Goal: Contribute content: Contribute content

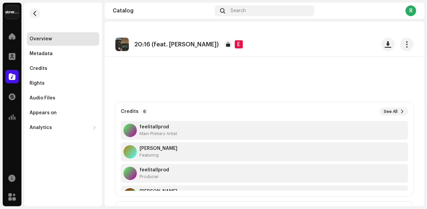
scroll to position [196, 0]
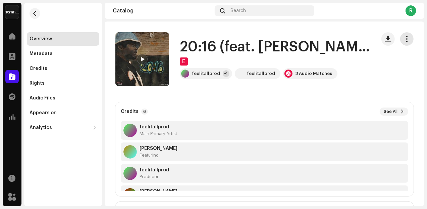
click at [404, 41] on span "button" at bounding box center [407, 38] width 6 height 5
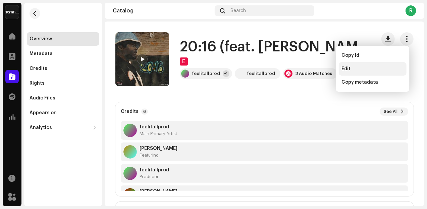
click at [357, 68] on div "Edit" at bounding box center [373, 68] width 62 height 5
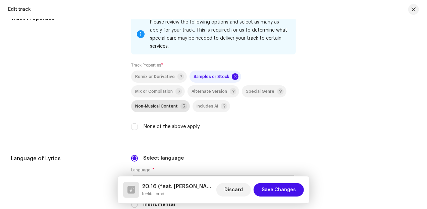
scroll to position [954, 0]
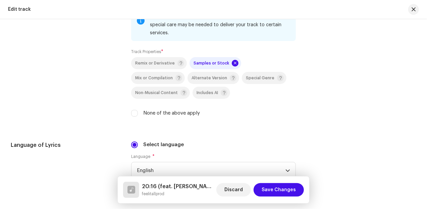
click at [180, 114] on label "None of the above apply" at bounding box center [171, 112] width 57 height 7
click at [138, 114] on input "None of the above apply" at bounding box center [134, 113] width 7 height 7
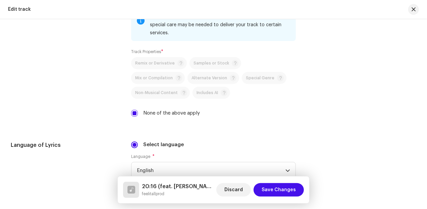
click at [206, 63] on p-selectbutton "Remix or Derivative Samples or Stock Mix or Compilation Alternate Version Speci…" at bounding box center [213, 78] width 165 height 42
click at [137, 114] on input "None of the above apply" at bounding box center [134, 113] width 7 height 7
checkbox input "false"
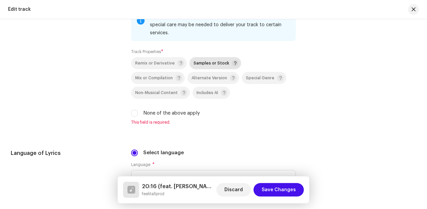
click at [201, 64] on div "Samples or Stock" at bounding box center [216, 63] width 45 height 7
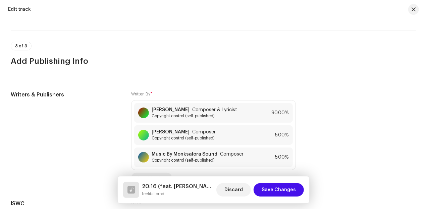
scroll to position [1205, 0]
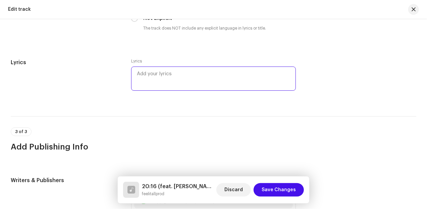
click at [156, 73] on textarea at bounding box center [213, 78] width 165 height 24
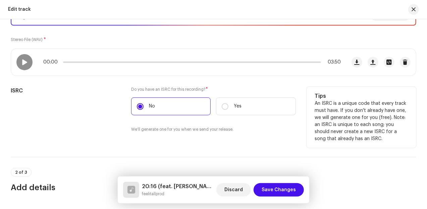
scroll to position [112, 0]
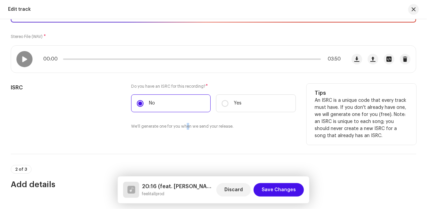
click at [186, 127] on small "We'll generate one for you when we send your release." at bounding box center [182, 126] width 102 height 7
drag, startPoint x: 186, startPoint y: 127, endPoint x: 216, endPoint y: 125, distance: 29.6
click at [216, 125] on small "We'll generate one for you when we send your release." at bounding box center [182, 126] width 102 height 7
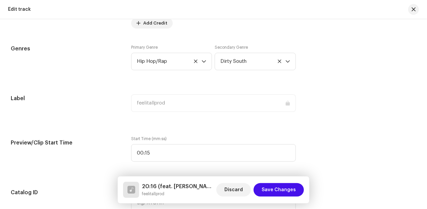
scroll to position [587, 0]
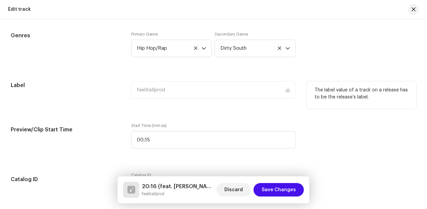
click at [158, 92] on div "feelitallprod" at bounding box center [213, 89] width 165 height 17
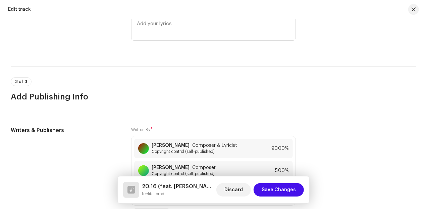
scroll to position [1258, 0]
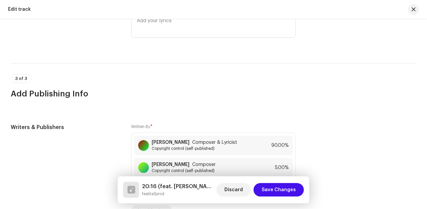
click at [177, 45] on div "Lyrics" at bounding box center [213, 26] width 165 height 42
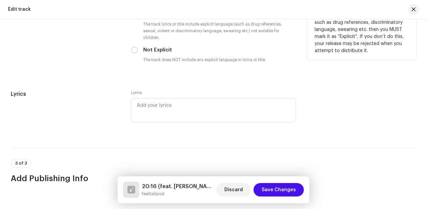
scroll to position [1146, 0]
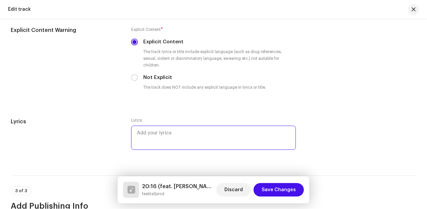
click at [150, 132] on textarea at bounding box center [213, 137] width 165 height 24
paste textarea "If you guess a cold world Frozen, ain't no love in these streets If you weak, t…"
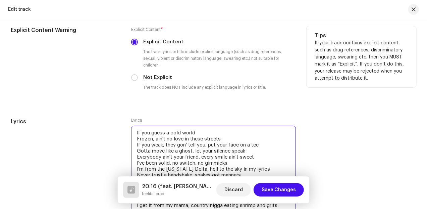
scroll to position [1168, 0]
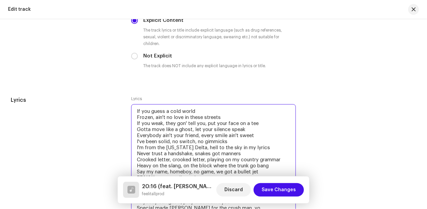
drag, startPoint x: 169, startPoint y: 112, endPoint x: 131, endPoint y: 108, distance: 38.8
click at [131, 108] on textarea "If you guess a cold world Frozen, ain't no love in these streets If you weak, t…" at bounding box center [213, 159] width 165 height 111
click at [137, 117] on textarea "Its a cold world Frozen, ain't no love in these streets If you weak, they gon' …" at bounding box center [213, 159] width 165 height 111
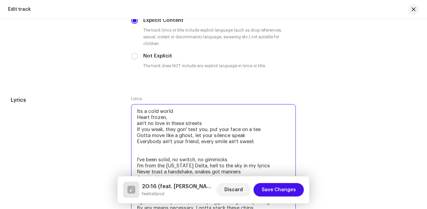
drag, startPoint x: 213, startPoint y: 164, endPoint x: 217, endPoint y: 163, distance: 3.8
click at [217, 163] on textarea "Its a cold world Heart frozen, ain't no love in these streets If you weak, they…" at bounding box center [213, 168] width 165 height 129
click at [197, 170] on textarea "Its a cold world Heart frozen, ain't no love in these streets If you weak, they…" at bounding box center [213, 168] width 165 height 129
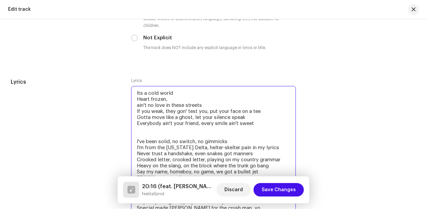
scroll to position [1196, 0]
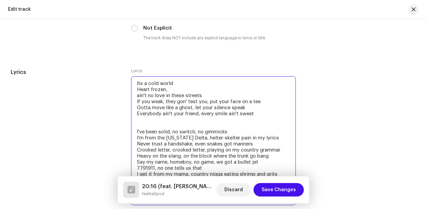
drag, startPoint x: 208, startPoint y: 149, endPoint x: 224, endPoint y: 149, distance: 15.8
click at [224, 149] on textarea "Its a cold world Heart frozen, ain't no love in these streets If you weak, they…" at bounding box center [213, 140] width 165 height 129
click at [171, 153] on textarea "Its a cold world Heart frozen, ain't no love in these streets If you weak, they…" at bounding box center [213, 140] width 165 height 129
drag, startPoint x: 256, startPoint y: 155, endPoint x: 286, endPoint y: 161, distance: 30.4
click at [286, 161] on textarea "Its a cold world Heart frozen, ain't no love in these streets If you weak, they…" at bounding box center [213, 140] width 165 height 129
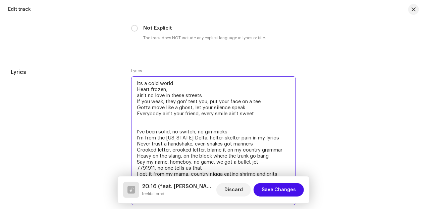
drag, startPoint x: 150, startPoint y: 160, endPoint x: 158, endPoint y: 161, distance: 8.1
click at [158, 161] on textarea "Its a cold world Heart frozen, ain't no love in these streets If you weak, they…" at bounding box center [213, 140] width 165 height 129
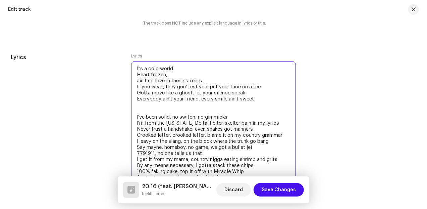
scroll to position [1223, 0]
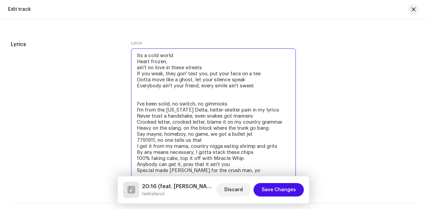
click at [141, 140] on textarea "Its a cold world Heart frozen, ain't no love in these streets If you weak, they…" at bounding box center [213, 112] width 165 height 129
drag, startPoint x: 150, startPoint y: 156, endPoint x: 164, endPoint y: 157, distance: 13.5
click at [164, 157] on textarea "Its a cold world Heart frozen, ain't no love in these streets If you weak, they…" at bounding box center [213, 112] width 165 height 129
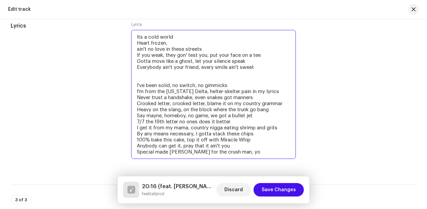
scroll to position [1252, 0]
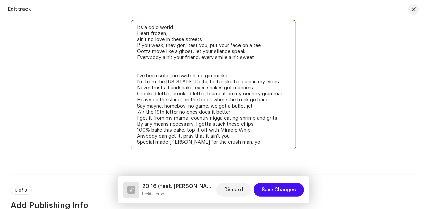
drag, startPoint x: 153, startPoint y: 140, endPoint x: 137, endPoint y: 141, distance: 15.8
click at [137, 141] on textarea "Its a cold world Heart frozen, ain't no love in these streets If you weak, they…" at bounding box center [213, 84] width 165 height 129
click at [208, 80] on textarea "Its a cold world Heart frozen, ain't no love in these streets If you weak, they…" at bounding box center [213, 84] width 165 height 129
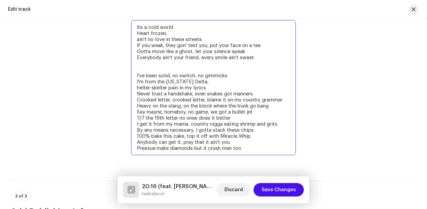
click at [169, 86] on textarea "Its a cold world Heart frozen, ain't no love in these streets If you weak, they…" at bounding box center [213, 87] width 165 height 135
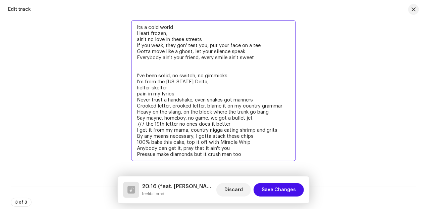
drag, startPoint x: 215, startPoint y: 118, endPoint x: 244, endPoint y: 116, distance: 28.9
click at [244, 116] on textarea "Its a cold world Heart frozen, ain't no love in these streets If you weak, they…" at bounding box center [213, 90] width 165 height 141
click at [215, 112] on textarea "Its a cold world Heart frozen, ain't no love in these streets If you weak, they…" at bounding box center [213, 90] width 165 height 141
drag, startPoint x: 213, startPoint y: 118, endPoint x: 255, endPoint y: 116, distance: 41.6
click at [255, 116] on textarea "Its a cold world Heart frozen, ain't no love in these streets If you weak, they…" at bounding box center [213, 90] width 165 height 141
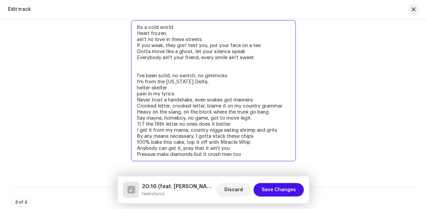
click at [165, 114] on textarea "Its a cold world Heart frozen, ain't no love in these streets If you weak, they…" at bounding box center [213, 90] width 165 height 141
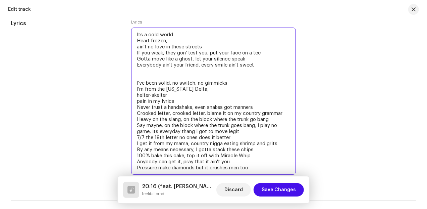
scroll to position [1272, 0]
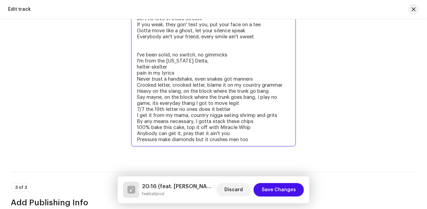
click at [254, 137] on textarea "Its a cold world Heart frozen, ain't no love in these streets If you weak, they…" at bounding box center [213, 72] width 165 height 147
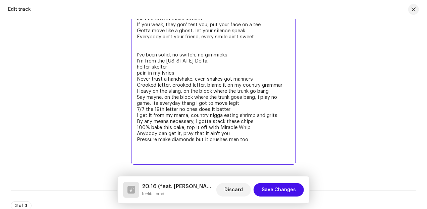
paste textarea "They don't see it, but I still believe it Dreams so heavy, visualize I can achi…"
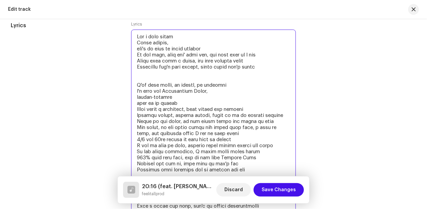
scroll to position [1233, 0]
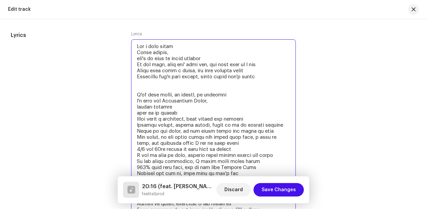
drag, startPoint x: 255, startPoint y: 77, endPoint x: 145, endPoint y: 53, distance: 113.1
click at [134, 45] on textarea at bounding box center [213, 155] width 165 height 232
click at [218, 104] on textarea at bounding box center [213, 155] width 165 height 232
drag, startPoint x: 199, startPoint y: 53, endPoint x: 156, endPoint y: 55, distance: 43.0
click at [123, 34] on div "Lyrics Lyrics" at bounding box center [214, 155] width 406 height 249
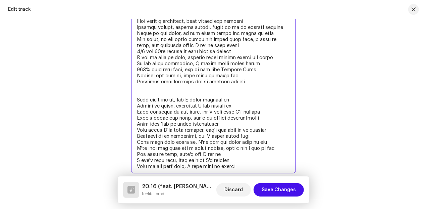
scroll to position [1344, 0]
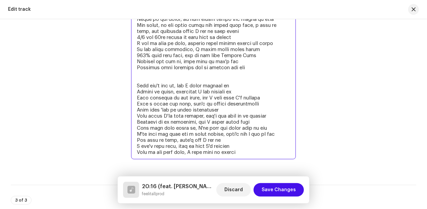
click at [171, 78] on textarea at bounding box center [213, 44] width 165 height 232
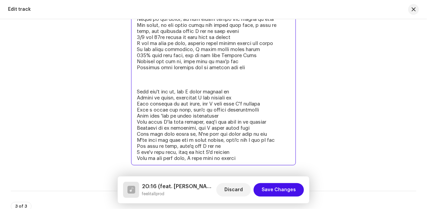
paste textarea "Its a cold world Heart frozen, ain't no love in these streets If you weak, they…"
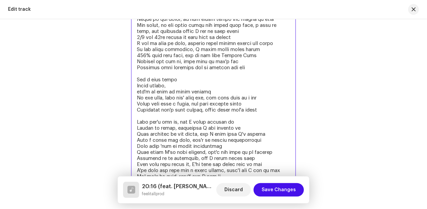
drag, startPoint x: 141, startPoint y: 139, endPoint x: 173, endPoint y: 141, distance: 32.3
click at [173, 141] on textarea at bounding box center [213, 62] width 165 height 268
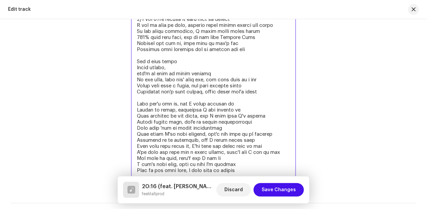
scroll to position [1372, 0]
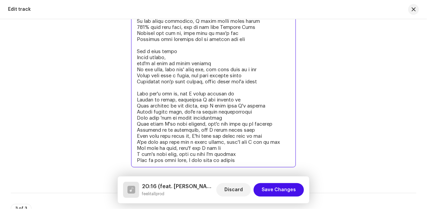
click at [276, 141] on textarea at bounding box center [213, 33] width 165 height 268
drag, startPoint x: 277, startPoint y: 142, endPoint x: 263, endPoint y: 142, distance: 13.4
click at [263, 142] on textarea at bounding box center [213, 33] width 165 height 268
click at [222, 146] on textarea at bounding box center [213, 33] width 165 height 268
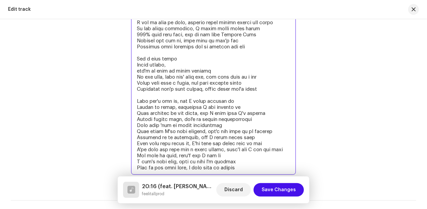
scroll to position [1365, 0]
click at [177, 118] on textarea at bounding box center [213, 41] width 165 height 268
drag, startPoint x: 153, startPoint y: 154, endPoint x: 158, endPoint y: 154, distance: 5.0
click at [158, 154] on textarea at bounding box center [213, 41] width 165 height 268
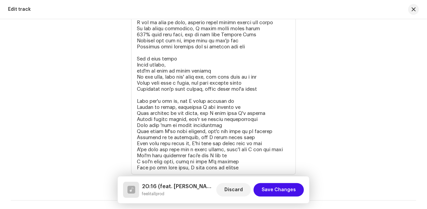
drag, startPoint x: 206, startPoint y: 143, endPoint x: 311, endPoint y: 106, distance: 111.5
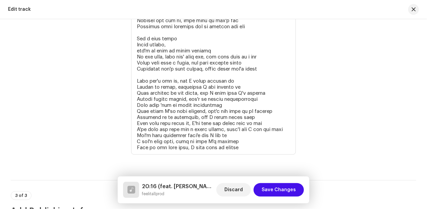
scroll to position [1385, 0]
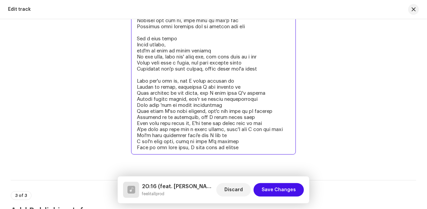
drag, startPoint x: 259, startPoint y: 69, endPoint x: 133, endPoint y: 37, distance: 130.5
click at [133, 37] on textarea at bounding box center [213, 21] width 165 height 268
click at [199, 85] on textarea at bounding box center [213, 21] width 165 height 268
click at [153, 147] on textarea at bounding box center [213, 21] width 165 height 268
click at [204, 109] on textarea at bounding box center [213, 21] width 165 height 268
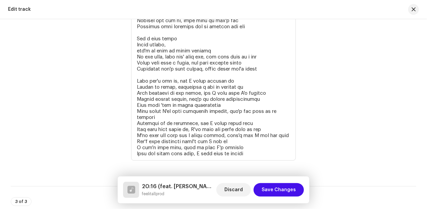
scroll to position [1623, 0]
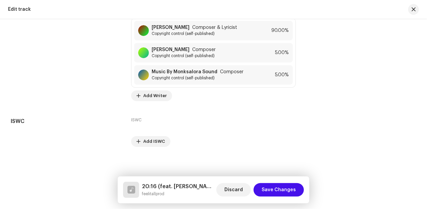
drag, startPoint x: 234, startPoint y: 110, endPoint x: 316, endPoint y: 112, distance: 81.9
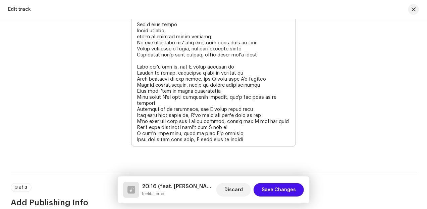
scroll to position [1427, 0]
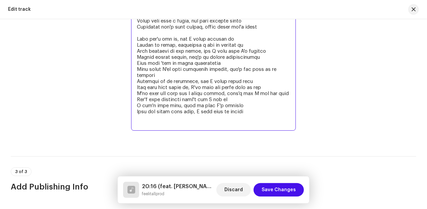
paste textarea "Its a cold world Heart frozen, ain't no love in these streets If you weak, they…"
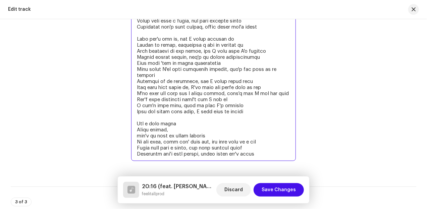
click at [257, 153] on textarea at bounding box center [213, 3] width 165 height 316
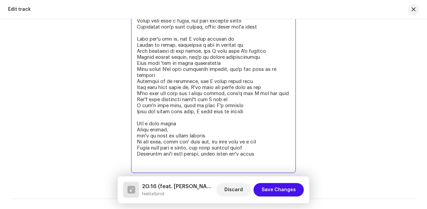
paste textarea "Its a cold world Heart frozen, ain't no love in these streets If you weak, they…"
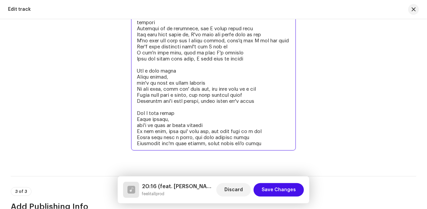
scroll to position [1483, 0]
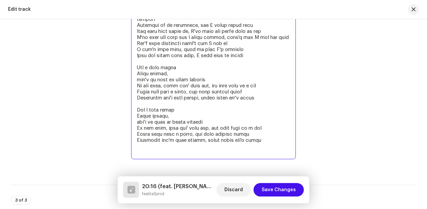
paste textarea "Its a cold world Heart frozen, ain't no love in these streets If you weak, they…"
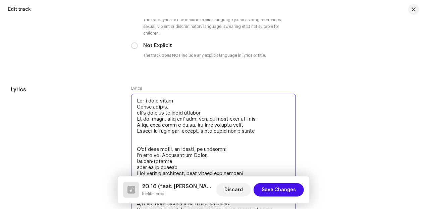
scroll to position [1175, 0]
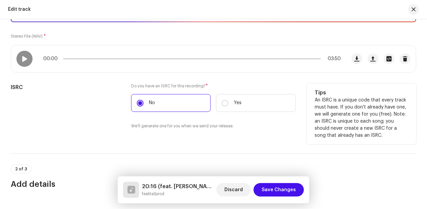
scroll to position [122, 0]
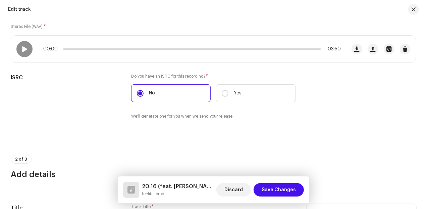
type textarea "Its a cold world Heart frozen, ain't no love in these streets If you weak, they…"
